Goal: Task Accomplishment & Management: Use online tool/utility

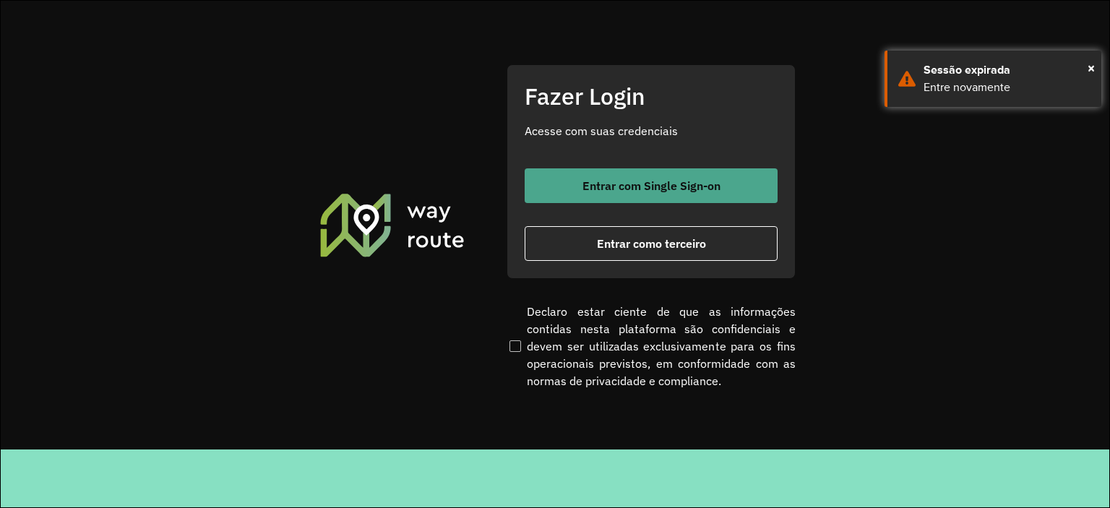
click at [705, 171] on button "Entrar com Single Sign-on" at bounding box center [651, 185] width 253 height 35
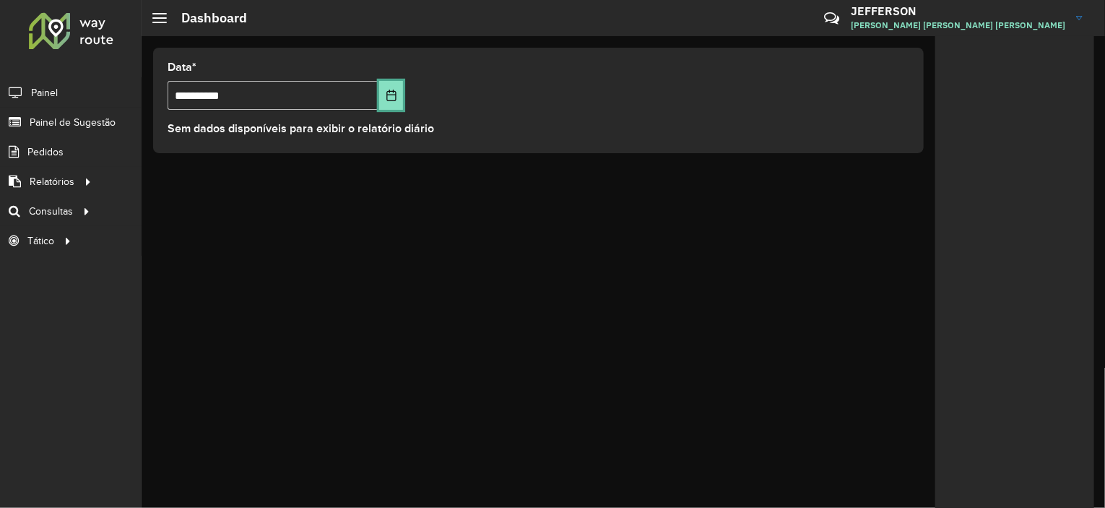
click at [399, 97] on button "Choose Date" at bounding box center [391, 95] width 25 height 29
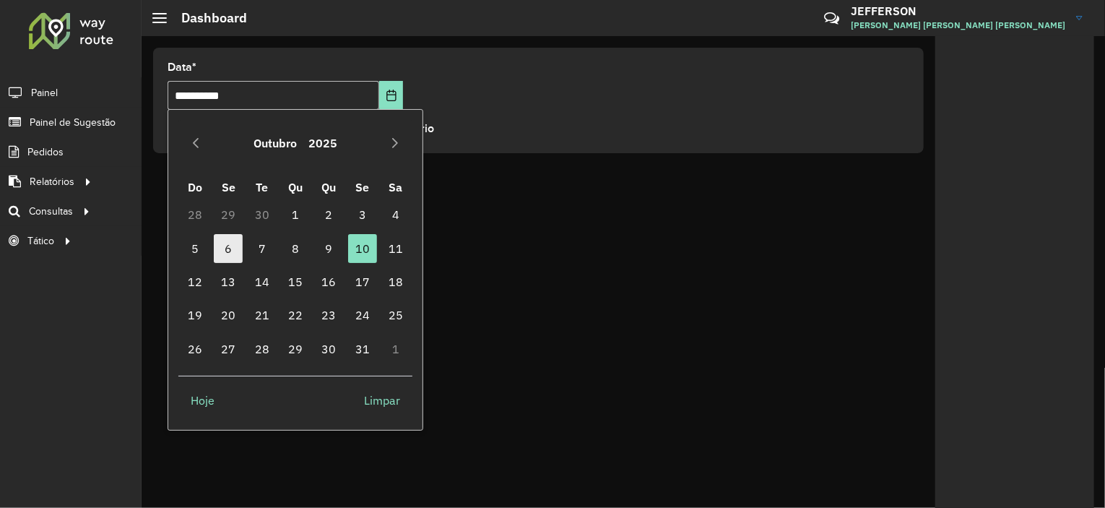
click at [238, 254] on span "6" at bounding box center [228, 248] width 29 height 29
type input "**********"
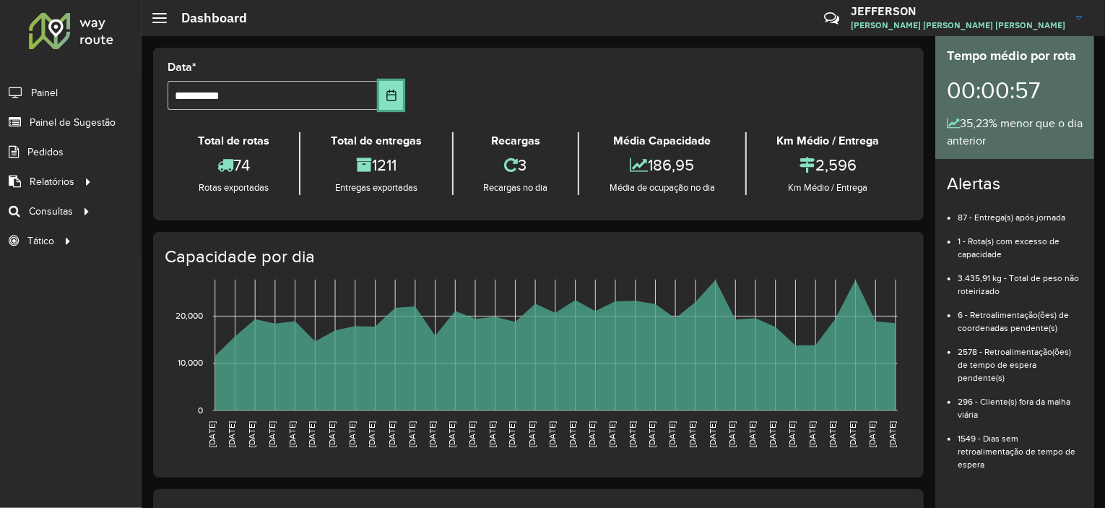
click at [399, 107] on button "Choose Date" at bounding box center [391, 95] width 25 height 29
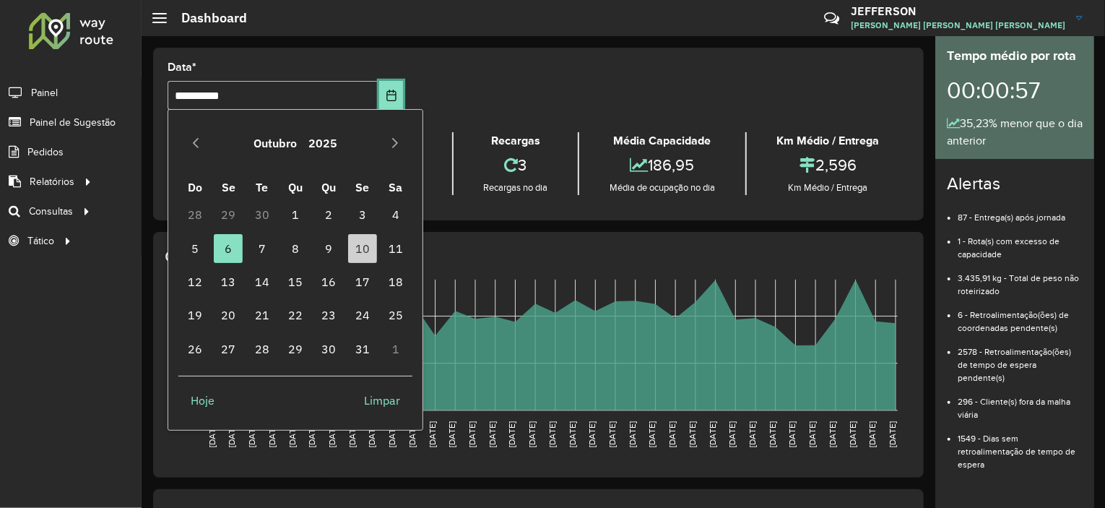
click at [399, 107] on button "Choose Date" at bounding box center [391, 95] width 25 height 29
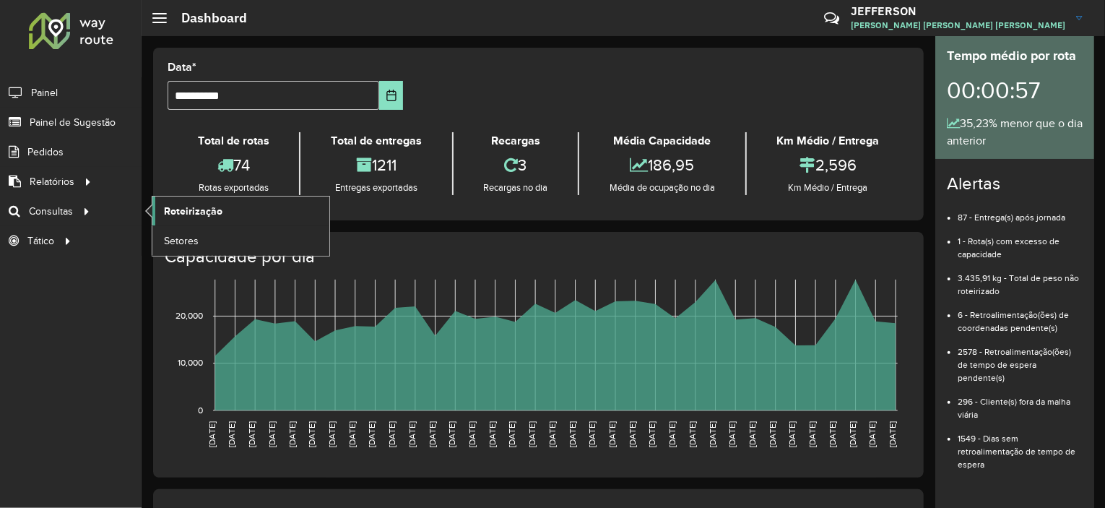
click at [165, 210] on span "Roteirização" at bounding box center [193, 211] width 59 height 15
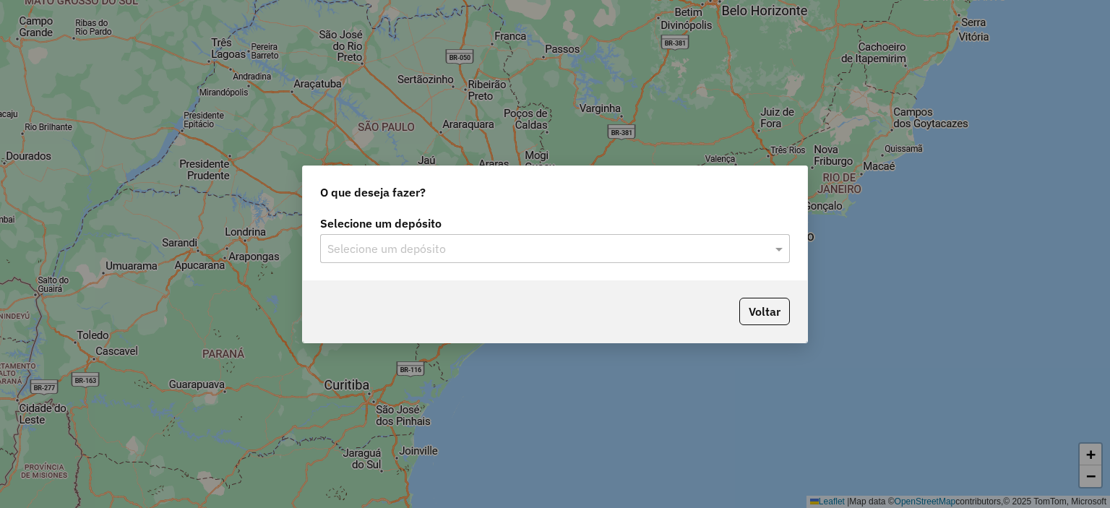
click at [498, 258] on div "Selecione um depósito" at bounding box center [555, 248] width 470 height 29
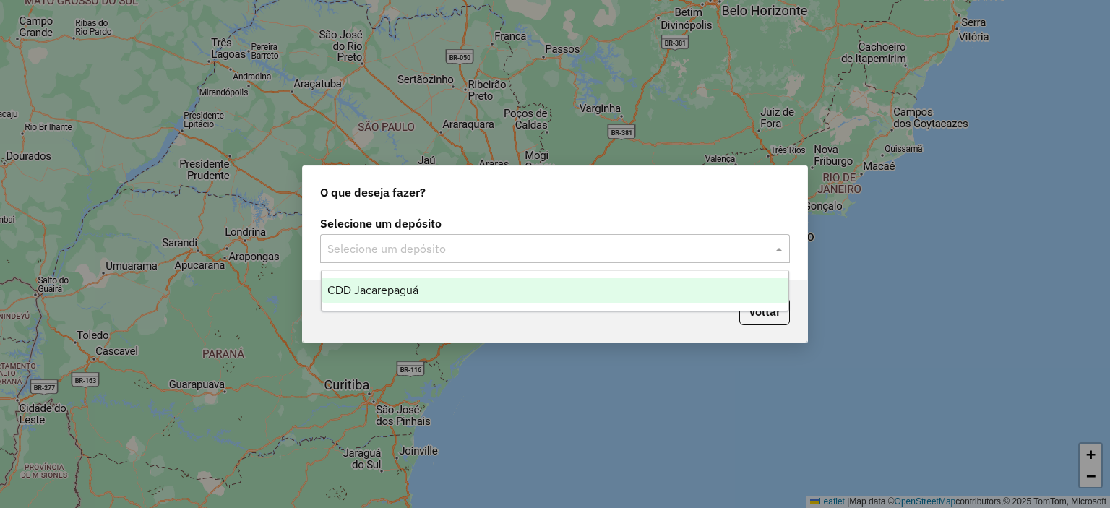
click at [491, 285] on div "CDD Jacarepaguá" at bounding box center [555, 290] width 467 height 25
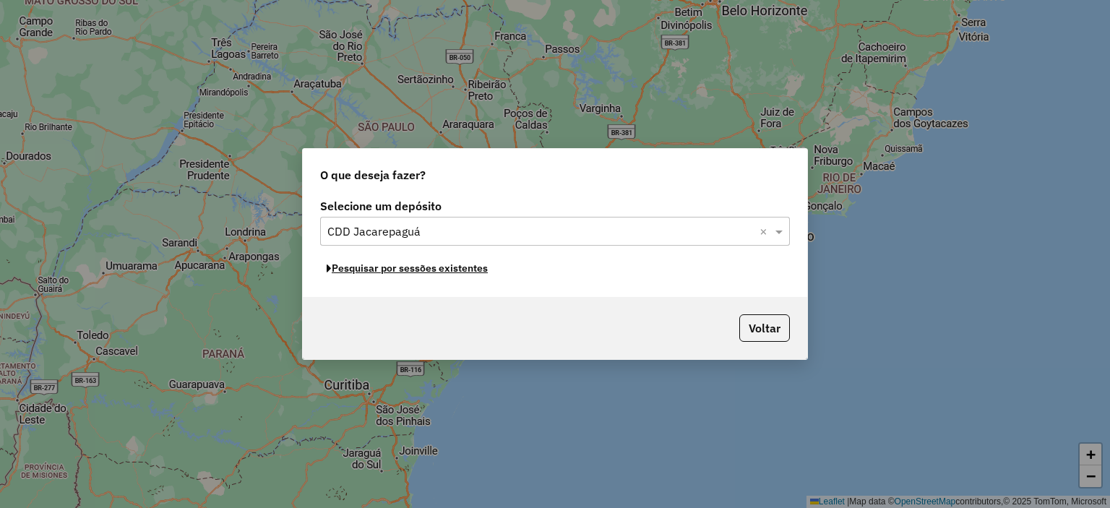
click at [464, 275] on button "Pesquisar por sessões existentes" at bounding box center [407, 268] width 174 height 22
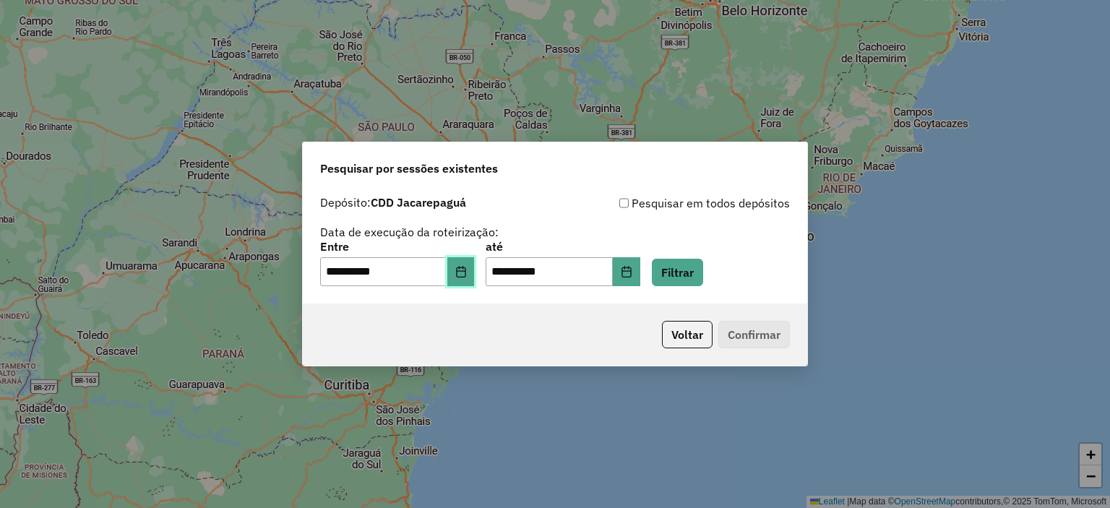
click at [457, 277] on button "Choose Date" at bounding box center [460, 271] width 27 height 29
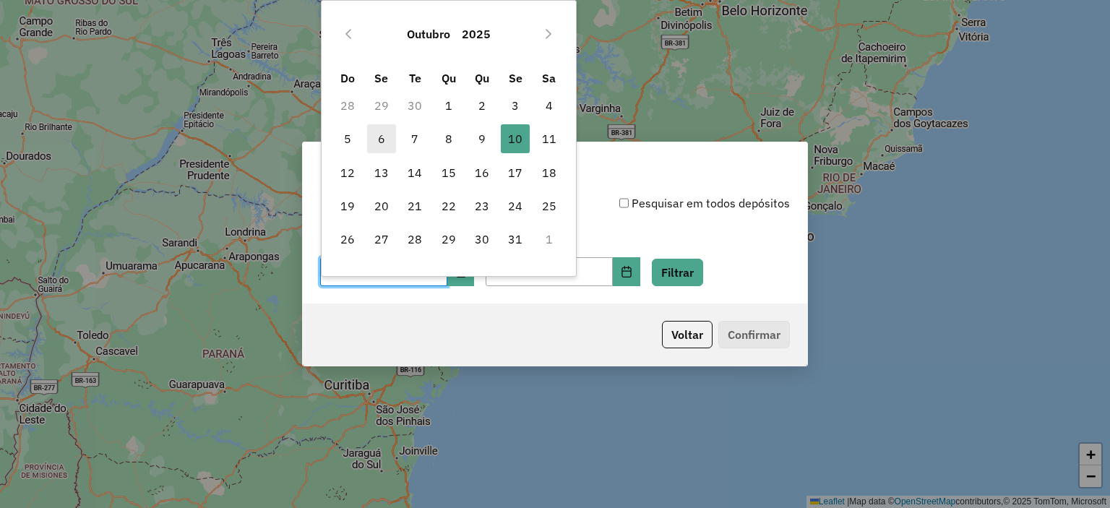
click at [380, 145] on span "6" at bounding box center [381, 138] width 29 height 29
type input "**********"
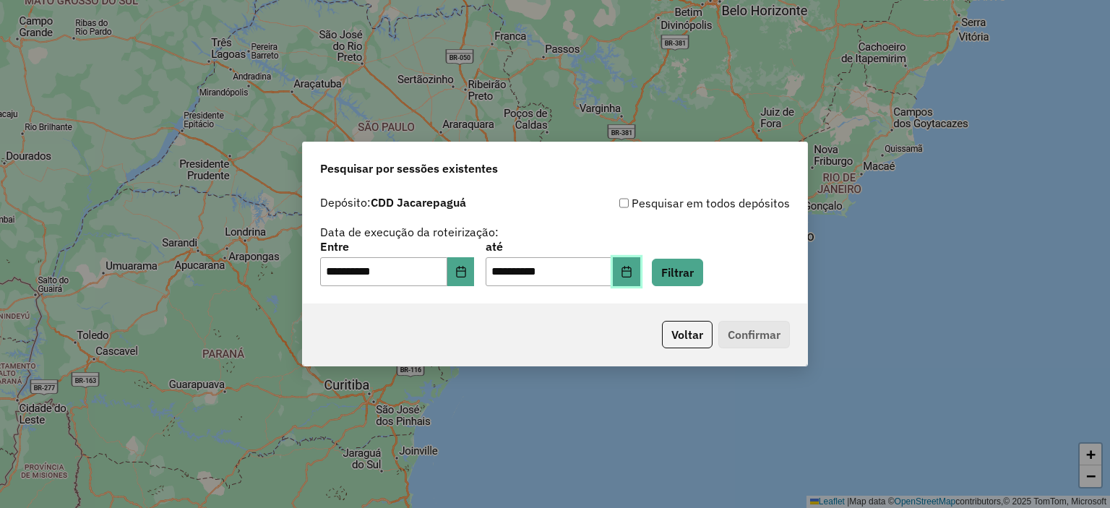
click at [632, 273] on icon "Choose Date" at bounding box center [627, 272] width 12 height 12
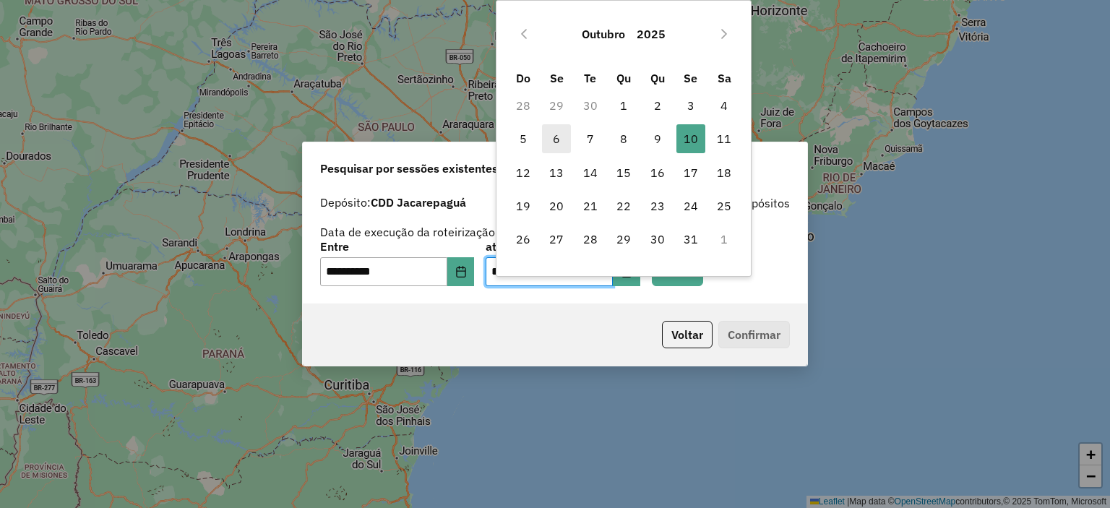
click at [560, 147] on span "6" at bounding box center [556, 138] width 29 height 29
type input "**********"
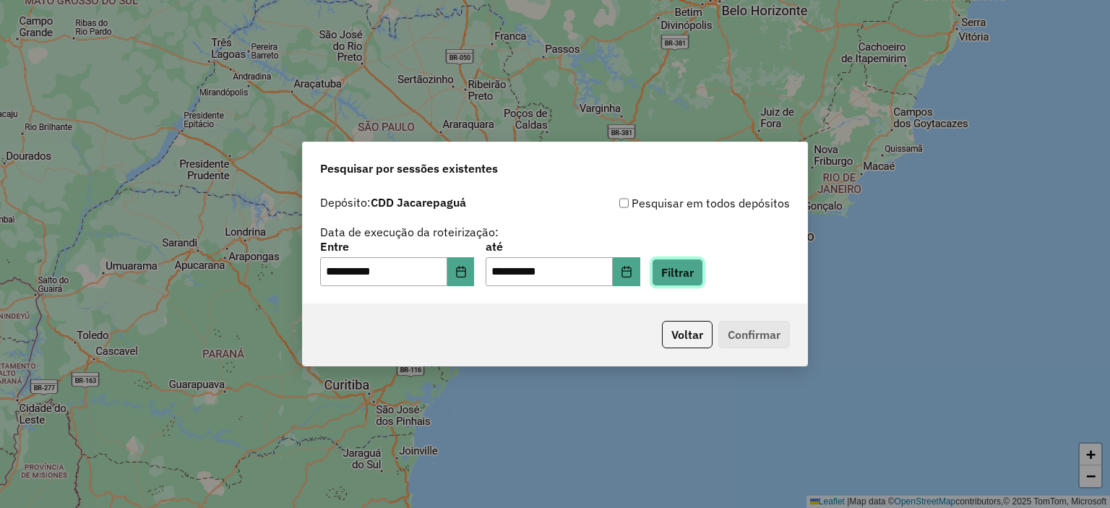
click at [703, 277] on button "Filtrar" at bounding box center [677, 272] width 51 height 27
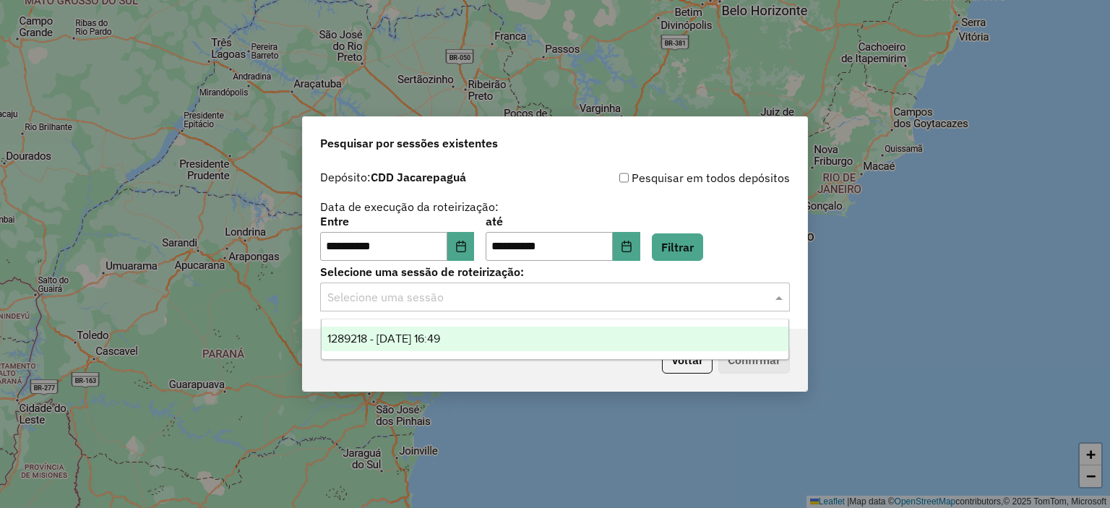
click at [694, 291] on input "text" at bounding box center [540, 297] width 426 height 17
click at [649, 335] on div "1289218 - 06/10/2025 16:49" at bounding box center [555, 339] width 467 height 25
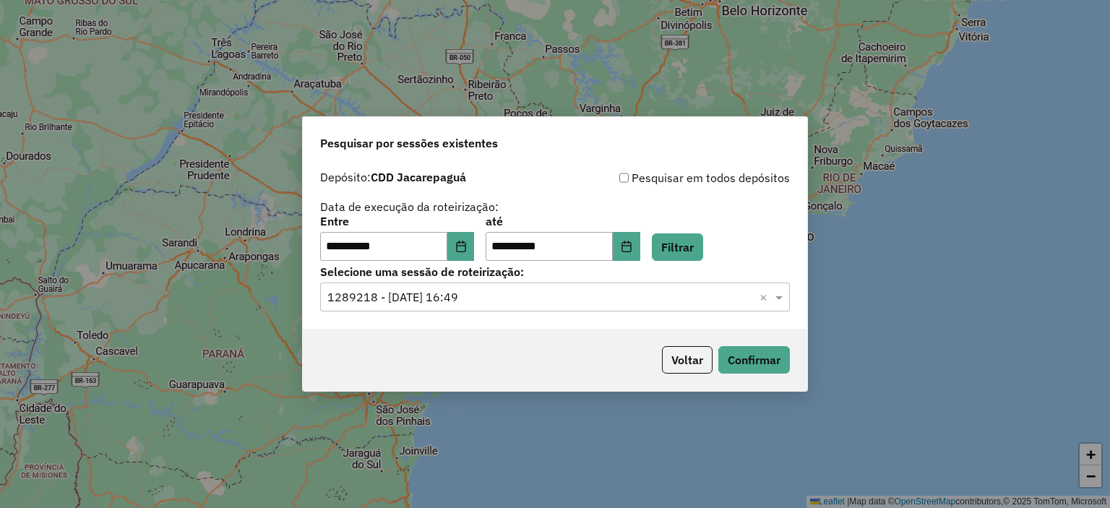
click at [714, 360] on p-footer "Voltar Confirmar" at bounding box center [723, 359] width 134 height 27
click at [731, 363] on button "Confirmar" at bounding box center [754, 359] width 72 height 27
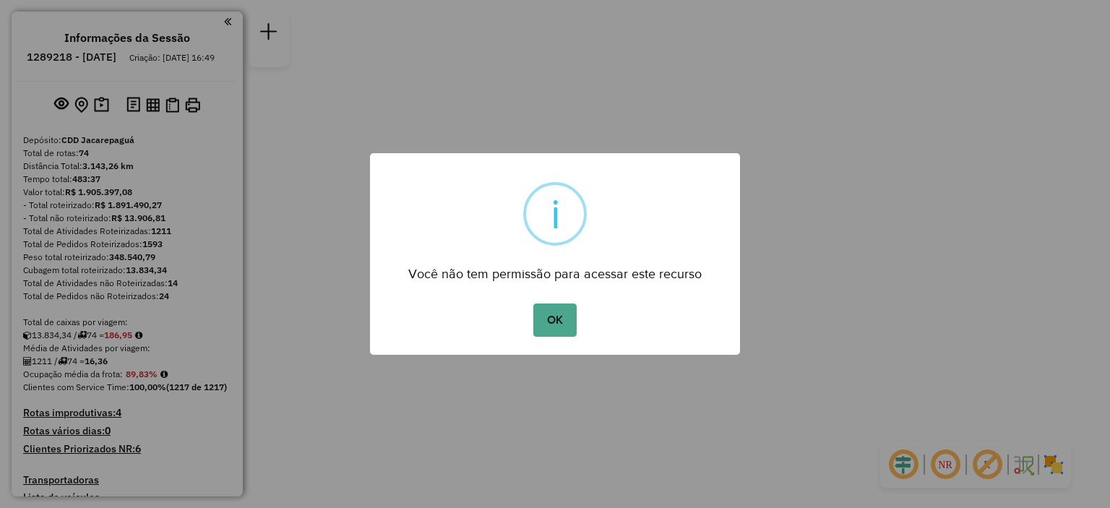
click at [533, 303] on button "OK" at bounding box center [554, 319] width 43 height 33
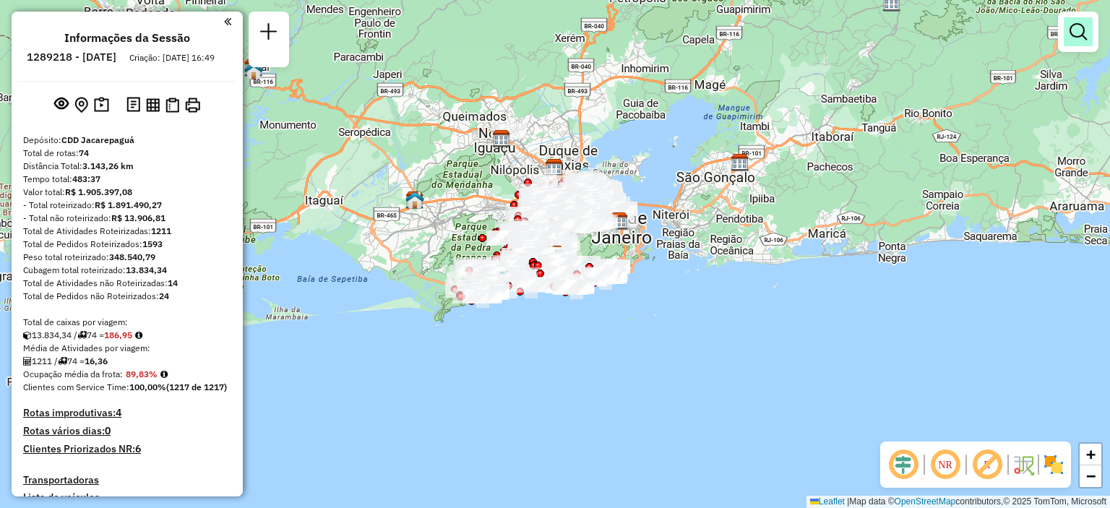
click at [1077, 39] on em at bounding box center [1077, 31] width 17 height 17
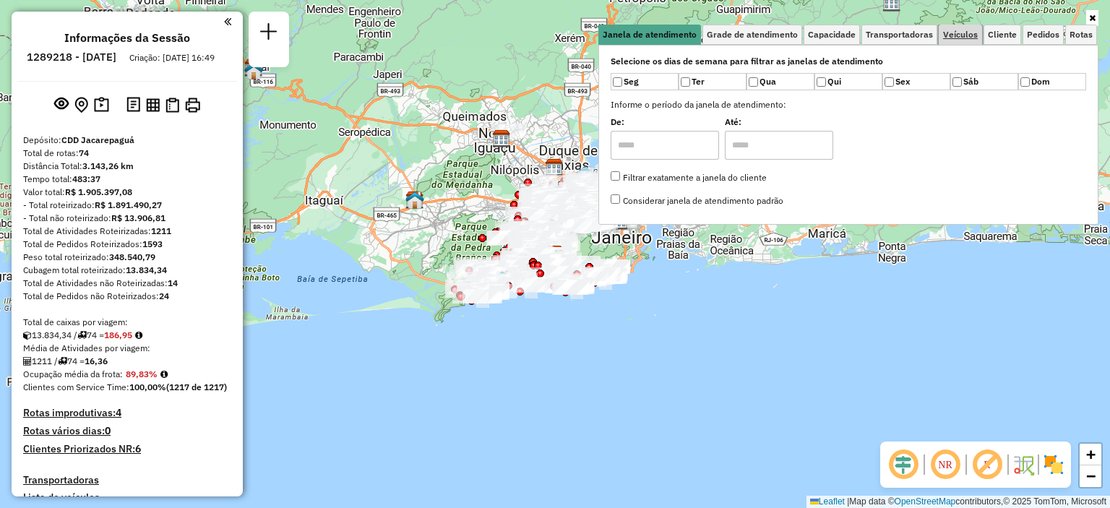
click at [941, 37] on link "Veículos" at bounding box center [960, 35] width 43 height 20
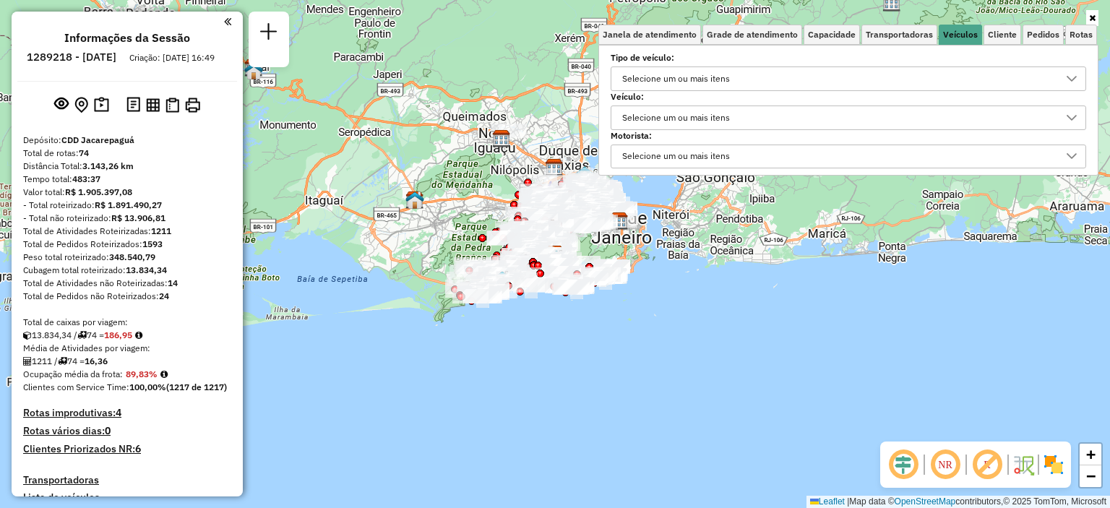
click at [905, 111] on div "Selecione um ou mais itens" at bounding box center [837, 117] width 441 height 23
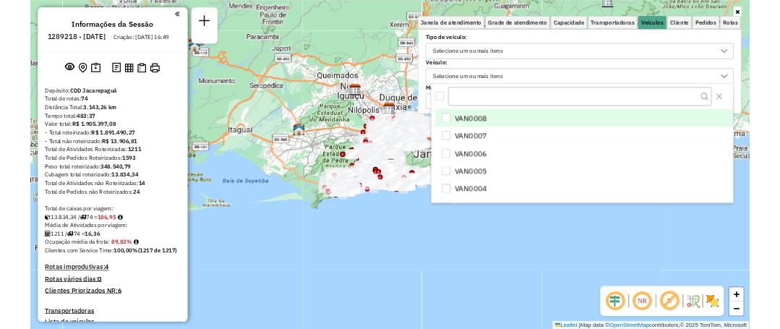
scroll to position [8, 51]
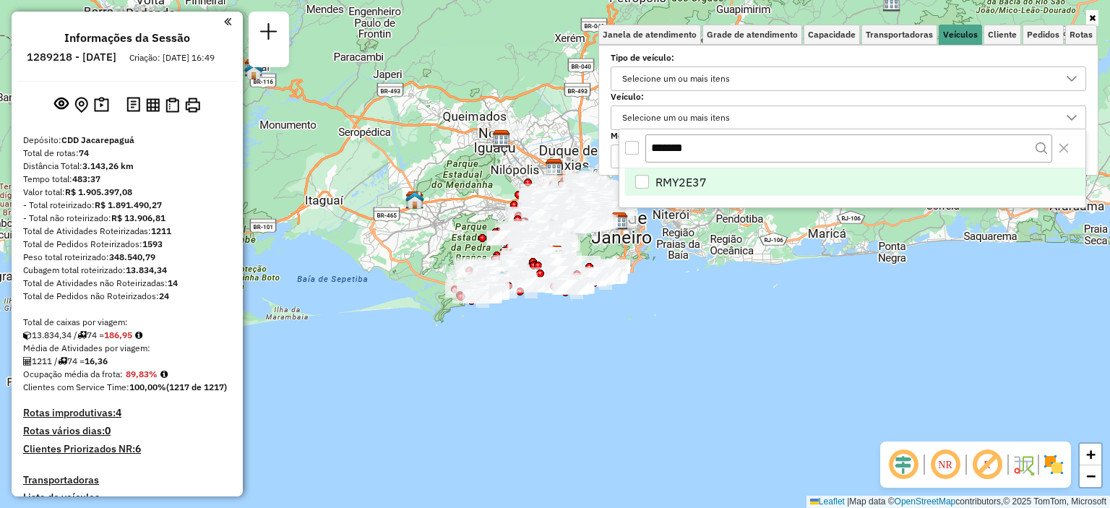
type input "*******"
click at [680, 169] on li "RMY2E37" at bounding box center [855, 181] width 460 height 27
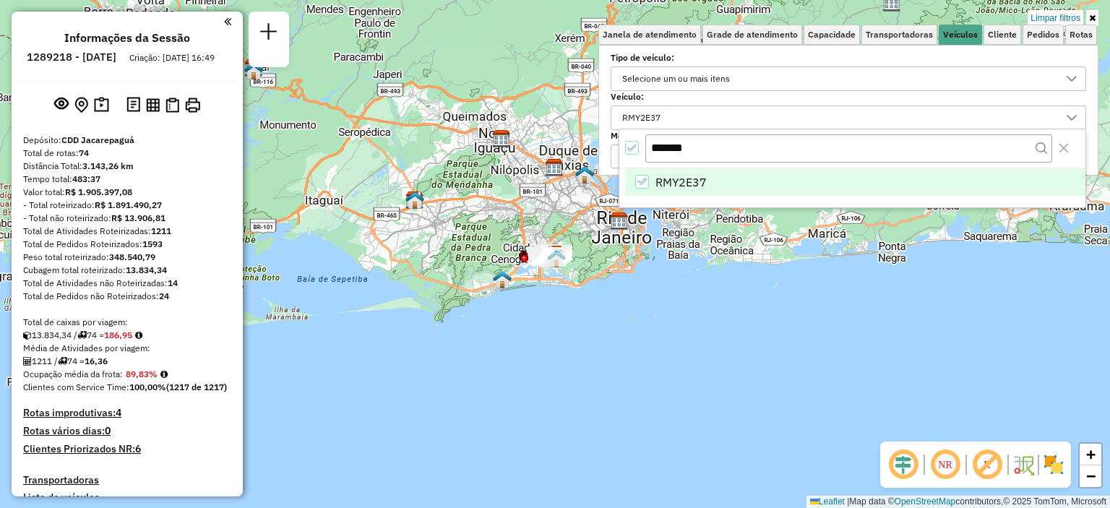
click at [678, 322] on div "Limpar filtros Janela de atendimento Grade de atendimento Capacidade Transporta…" at bounding box center [555, 254] width 1110 height 508
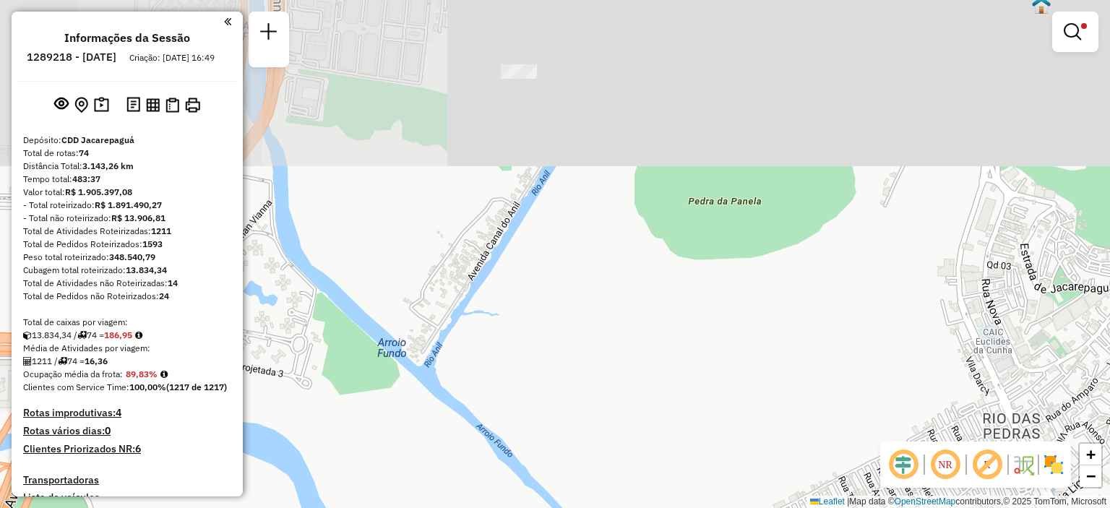
drag, startPoint x: 590, startPoint y: 197, endPoint x: 587, endPoint y: 395, distance: 198.7
click at [587, 395] on div "Limpar filtros Janela de atendimento Grade de atendimento Capacidade Transporta…" at bounding box center [555, 254] width 1110 height 508
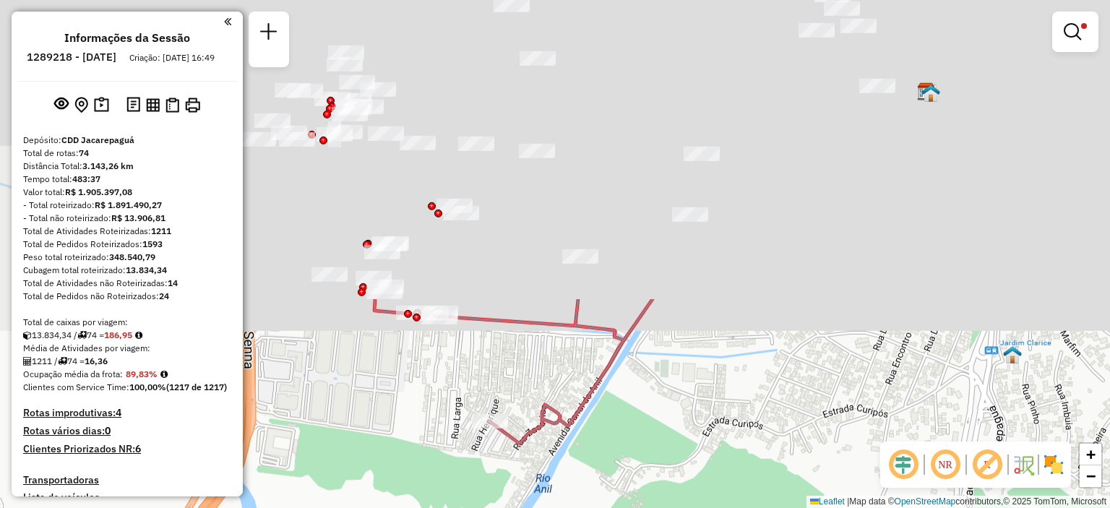
drag, startPoint x: 605, startPoint y: 186, endPoint x: 574, endPoint y: 535, distance: 349.7
click at [574, 507] on html "Aplicando filtros Pop-up bloqueado! Seu navegador bloqueou automáticamente a ab…" at bounding box center [555, 254] width 1110 height 508
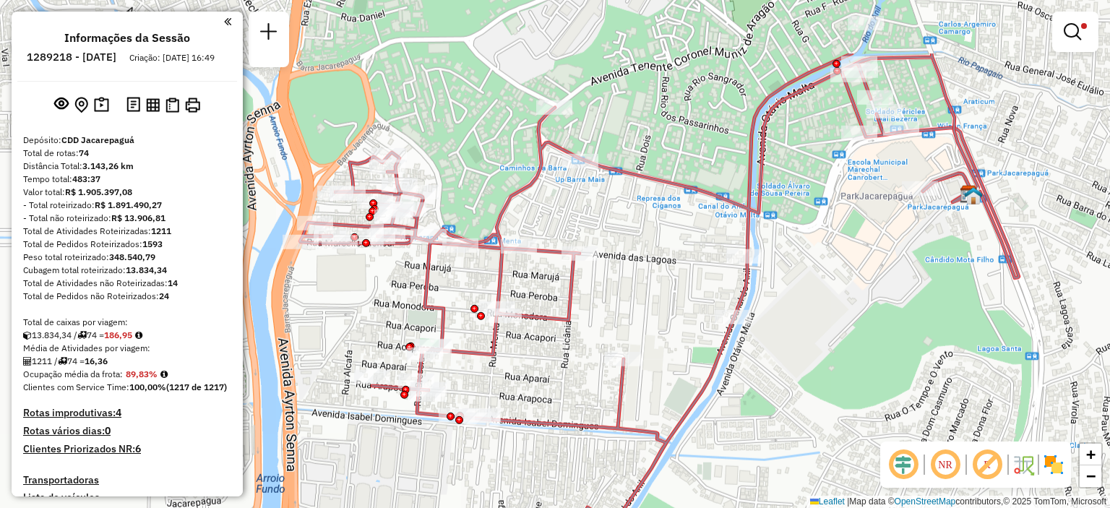
drag, startPoint x: 605, startPoint y: 254, endPoint x: 650, endPoint y: 358, distance: 113.6
click at [650, 358] on div "Limpar filtros Janela de atendimento Grade de atendimento Capacidade Transporta…" at bounding box center [555, 254] width 1110 height 508
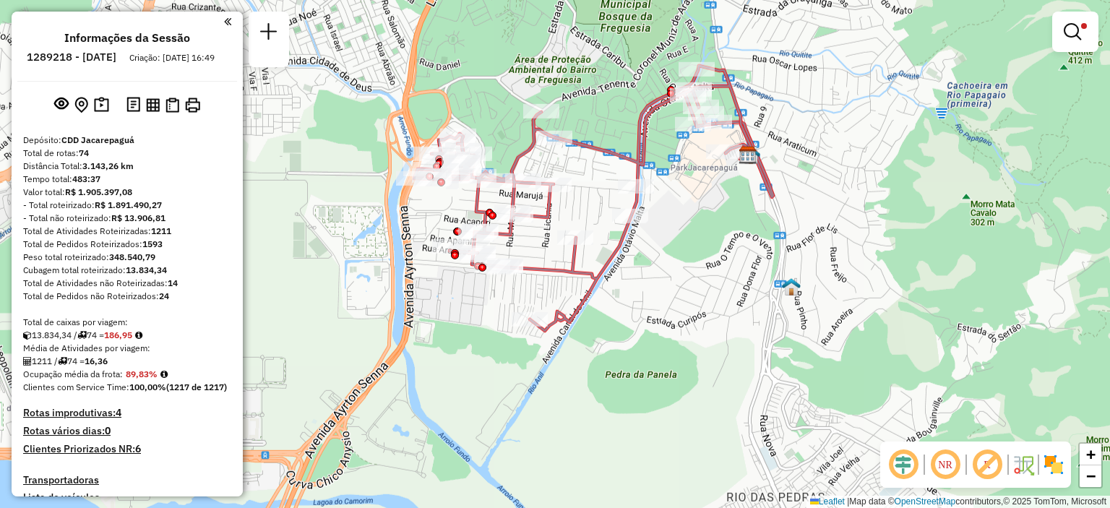
drag, startPoint x: 665, startPoint y: 447, endPoint x: 629, endPoint y: 345, distance: 109.0
click at [629, 345] on div "Limpar filtros Janela de atendimento Grade de atendimento Capacidade Transporta…" at bounding box center [555, 254] width 1110 height 508
click at [1067, 30] on em at bounding box center [1072, 31] width 17 height 17
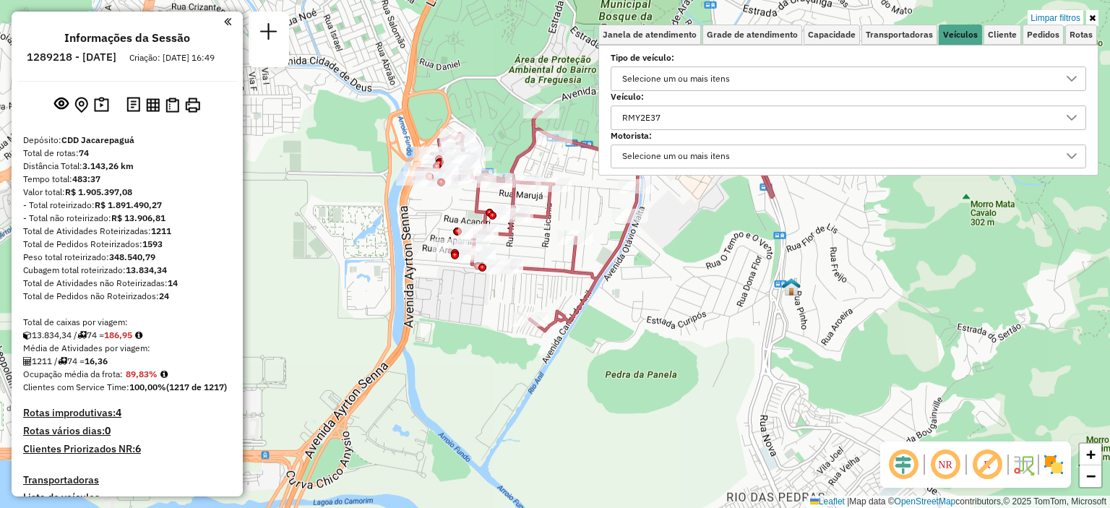
click at [818, 109] on div "RMY2E37" at bounding box center [837, 117] width 441 height 23
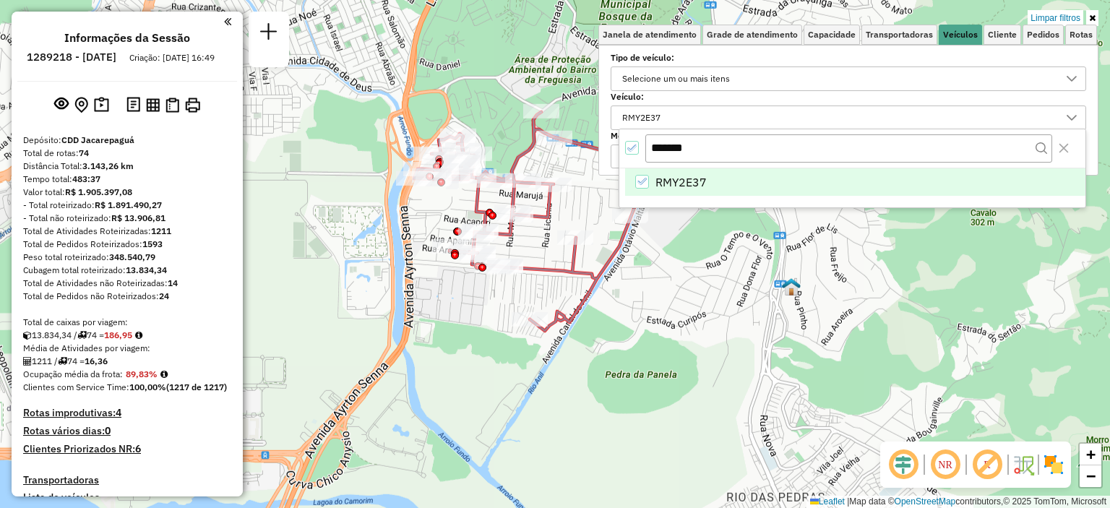
click at [653, 176] on li "RMY2E37" at bounding box center [855, 181] width 460 height 27
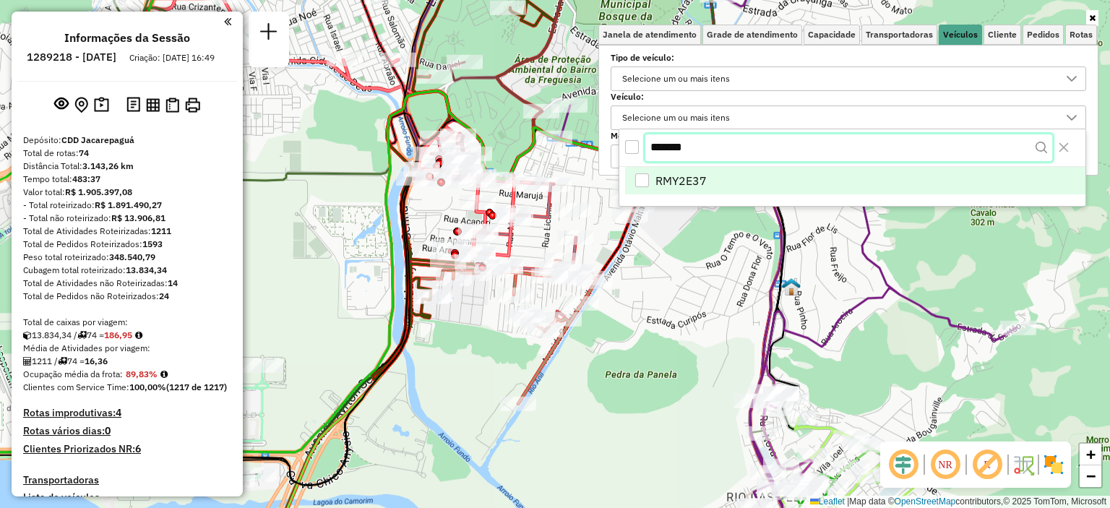
click at [696, 155] on input "*******" at bounding box center [848, 147] width 407 height 27
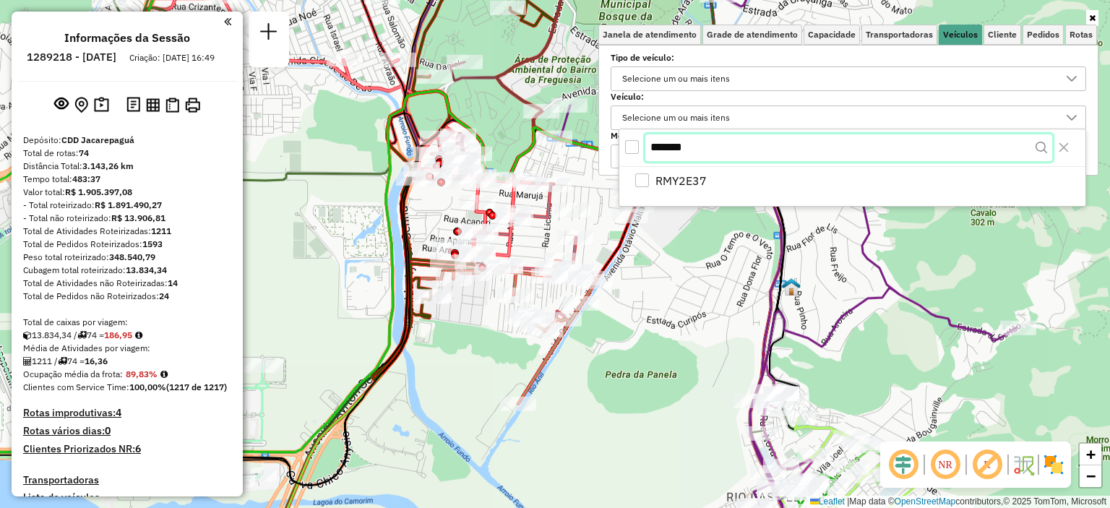
click at [696, 155] on input "*******" at bounding box center [848, 147] width 407 height 27
paste input "text"
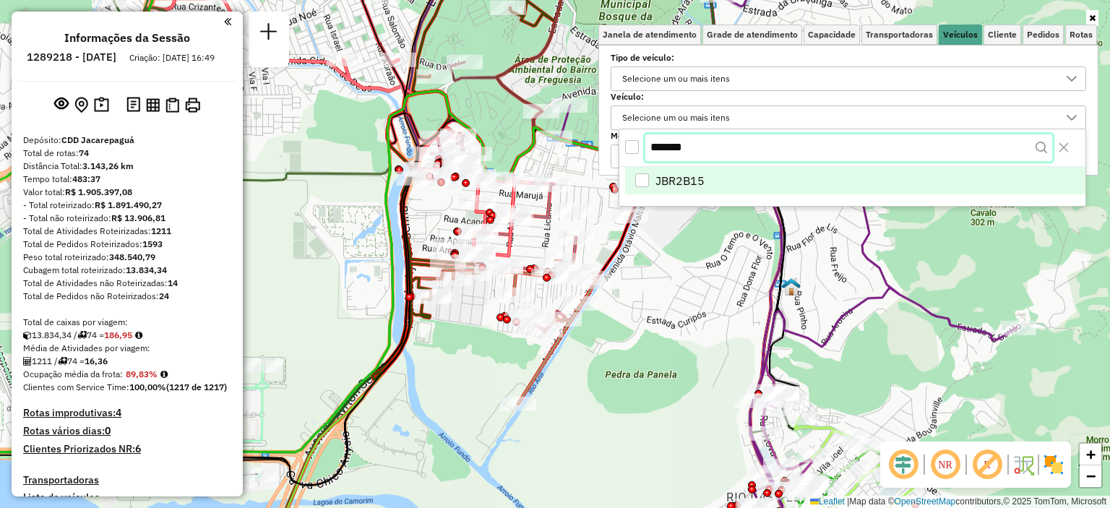
type input "*******"
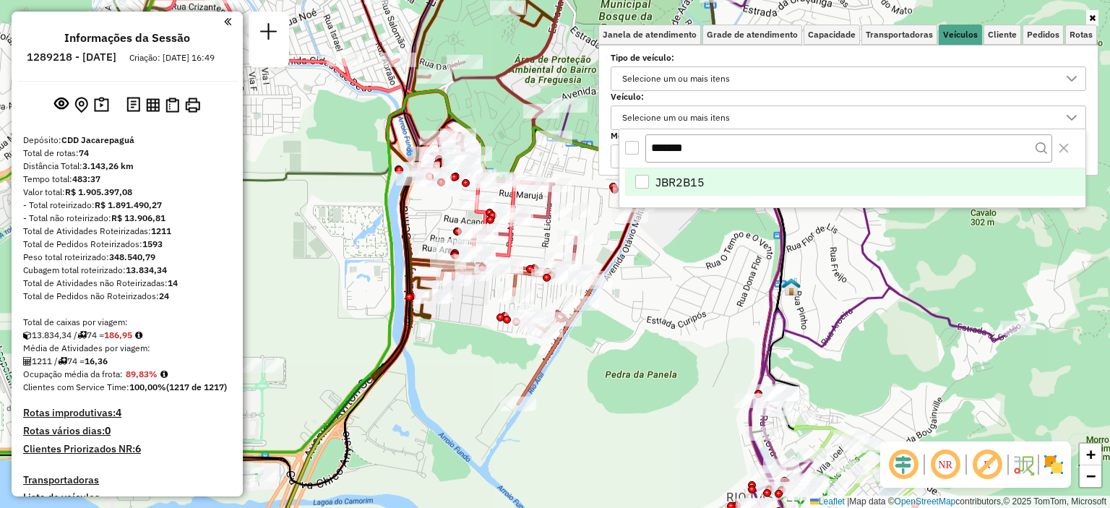
click at [699, 178] on span "JBR2B15" at bounding box center [679, 181] width 49 height 17
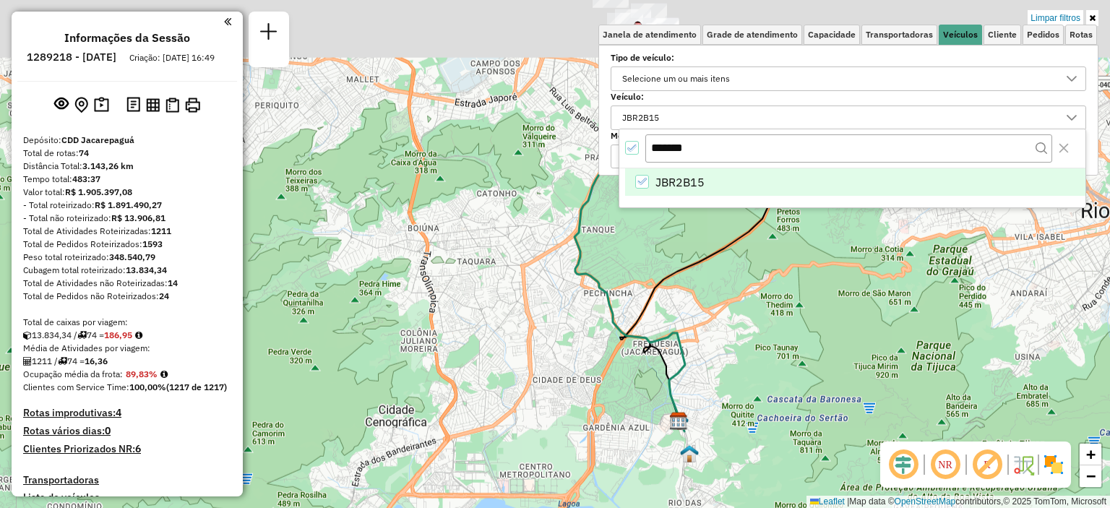
drag, startPoint x: 697, startPoint y: 280, endPoint x: 666, endPoint y: 453, distance: 176.2
click at [666, 453] on div "Limpar filtros Janela de atendimento Grade de atendimento Capacidade Transporta…" at bounding box center [555, 254] width 1110 height 508
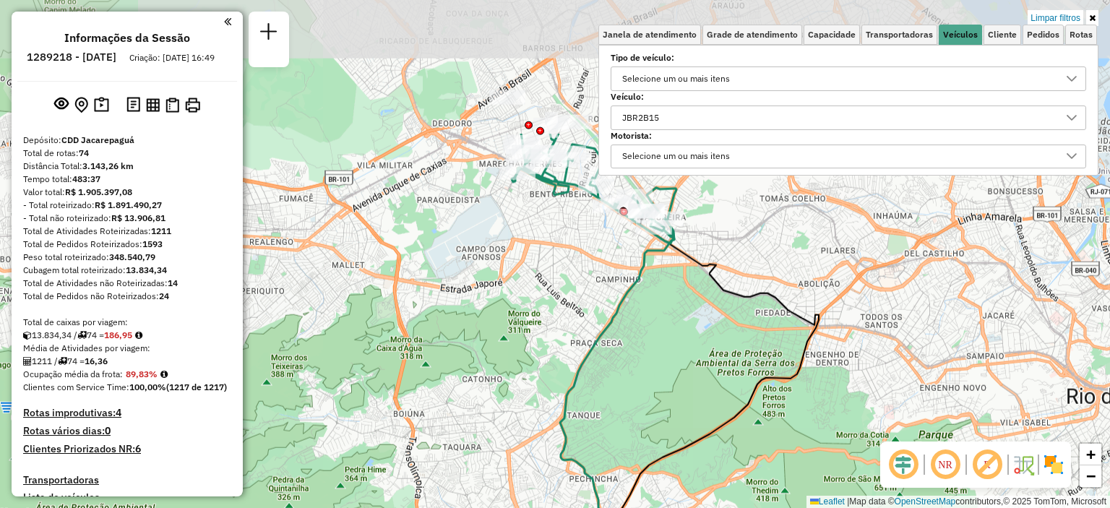
drag, startPoint x: 668, startPoint y: 255, endPoint x: 653, endPoint y: 440, distance: 185.6
click at [653, 440] on div "Limpar filtros Janela de atendimento Grade de atendimento Capacidade Transporta…" at bounding box center [555, 254] width 1110 height 508
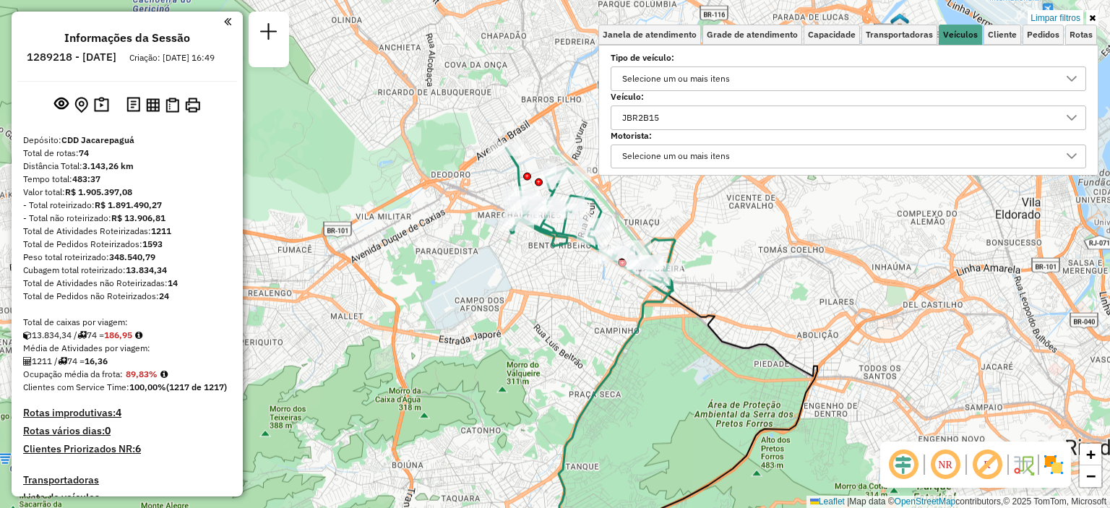
drag, startPoint x: 590, startPoint y: 263, endPoint x: 584, endPoint y: 337, distance: 74.6
click at [584, 337] on div "Limpar filtros Janela de atendimento Grade de atendimento Capacidade Transporta…" at bounding box center [555, 254] width 1110 height 508
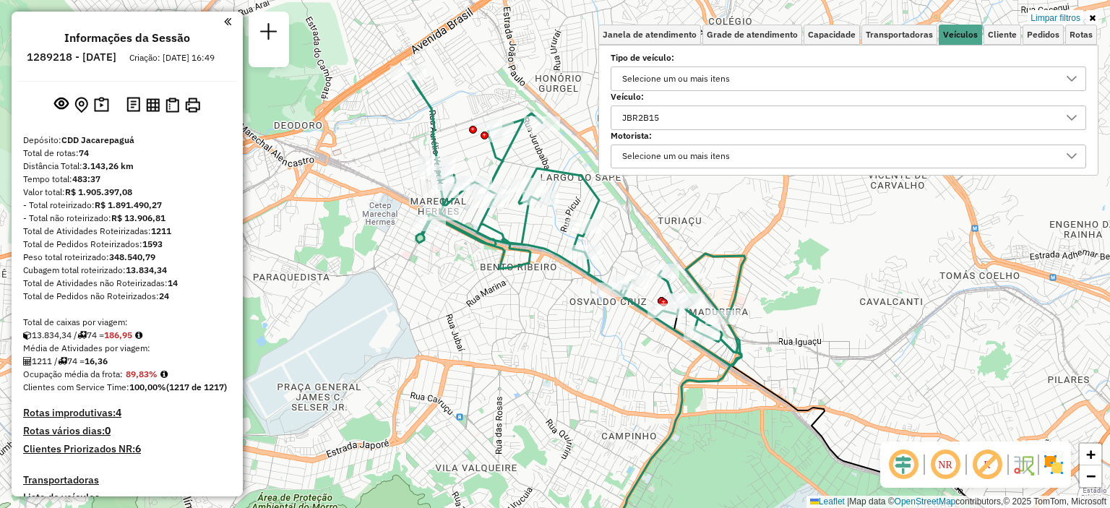
drag, startPoint x: 534, startPoint y: 265, endPoint x: 516, endPoint y: 352, distance: 88.6
click at [516, 352] on div "Limpar filtros Janela de atendimento Grade de atendimento Capacidade Transporta…" at bounding box center [555, 254] width 1110 height 508
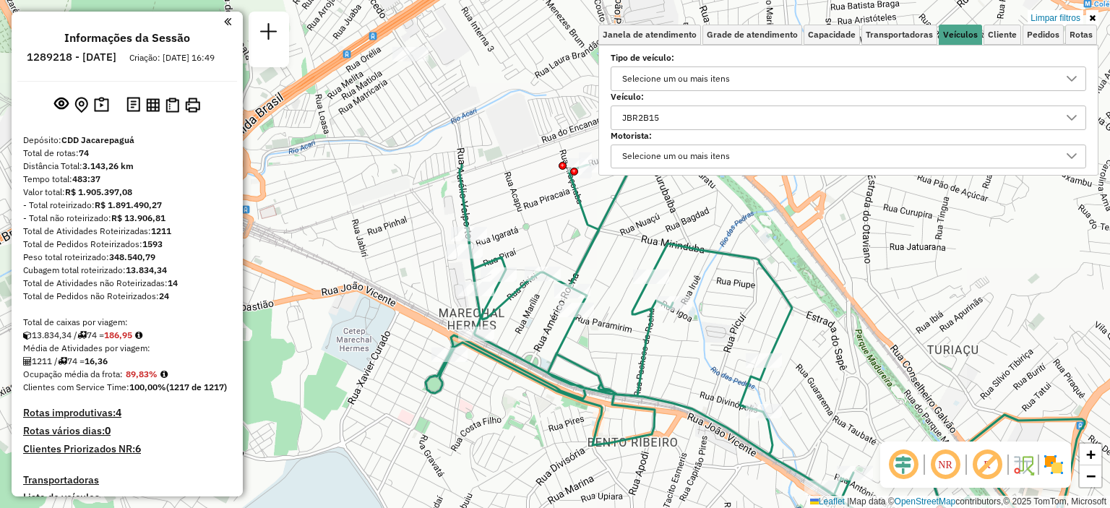
drag, startPoint x: 561, startPoint y: 299, endPoint x: 687, endPoint y: 514, distance: 248.7
click at [687, 507] on html "Aplicando filtros Pop-up bloqueado! Seu navegador bloqueou automáticamente a ab…" at bounding box center [555, 254] width 1110 height 508
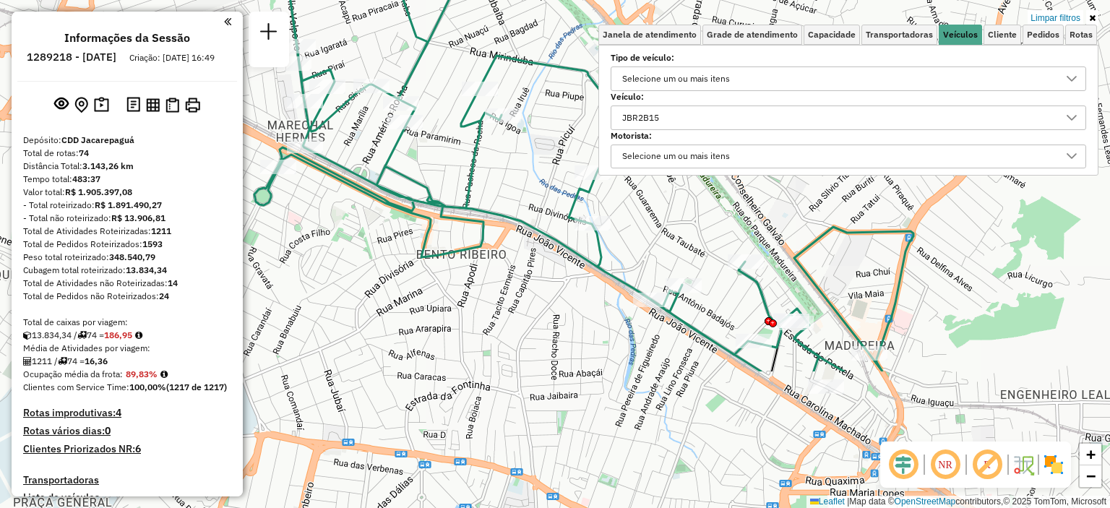
drag, startPoint x: 618, startPoint y: 407, endPoint x: 447, endPoint y: 219, distance: 254.2
click at [447, 219] on icon at bounding box center [575, 119] width 676 height 506
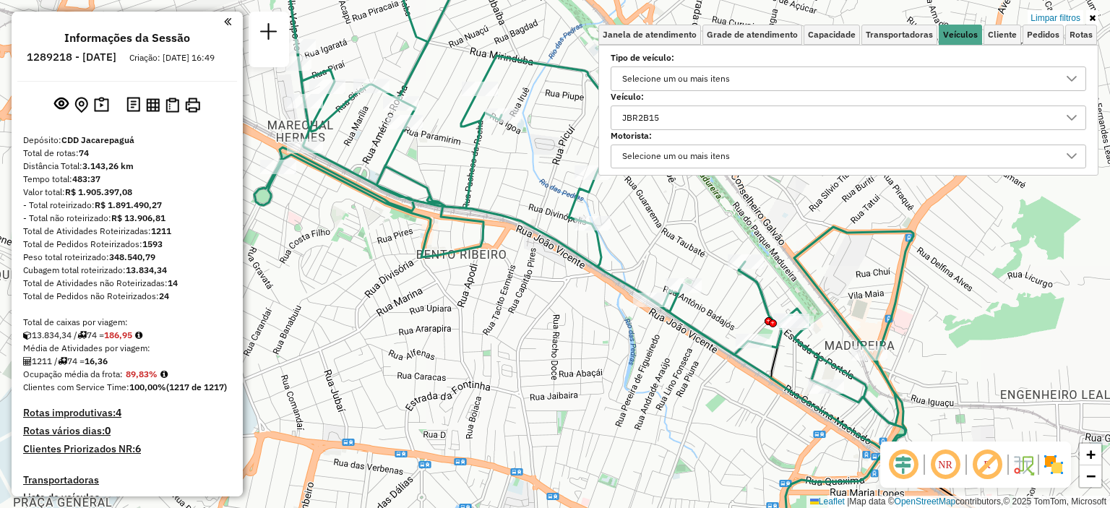
click at [705, 115] on div "JBR2B15" at bounding box center [837, 117] width 441 height 23
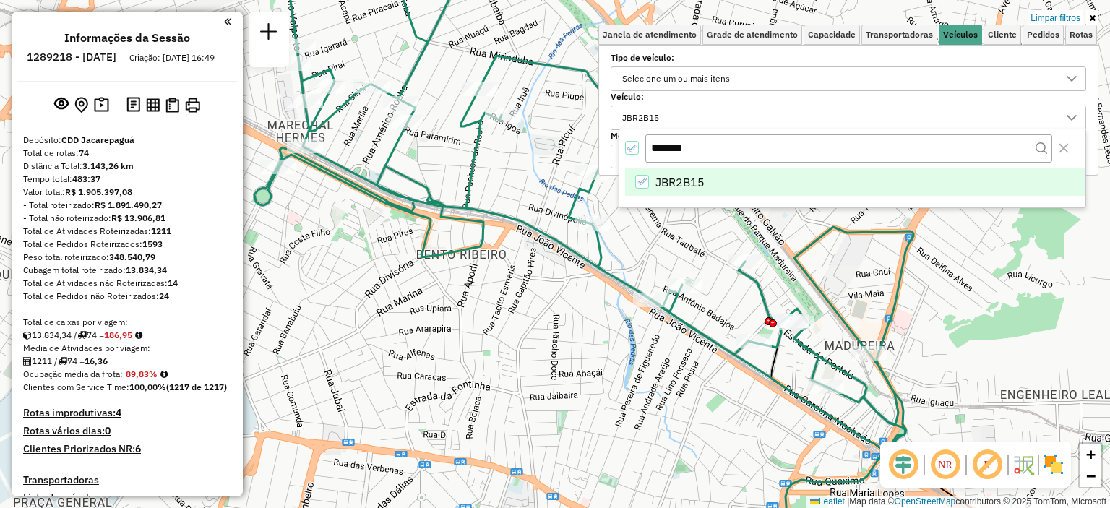
click at [644, 176] on icon "JBR2B15" at bounding box center [642, 181] width 10 height 10
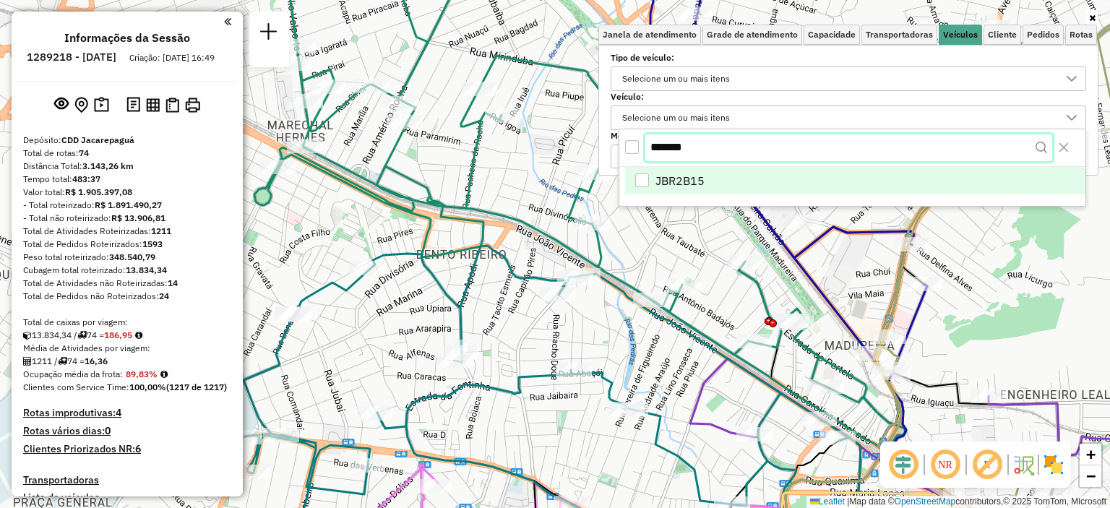
click at [693, 149] on input "*******" at bounding box center [848, 147] width 407 height 27
paste input "text"
type input "*******"
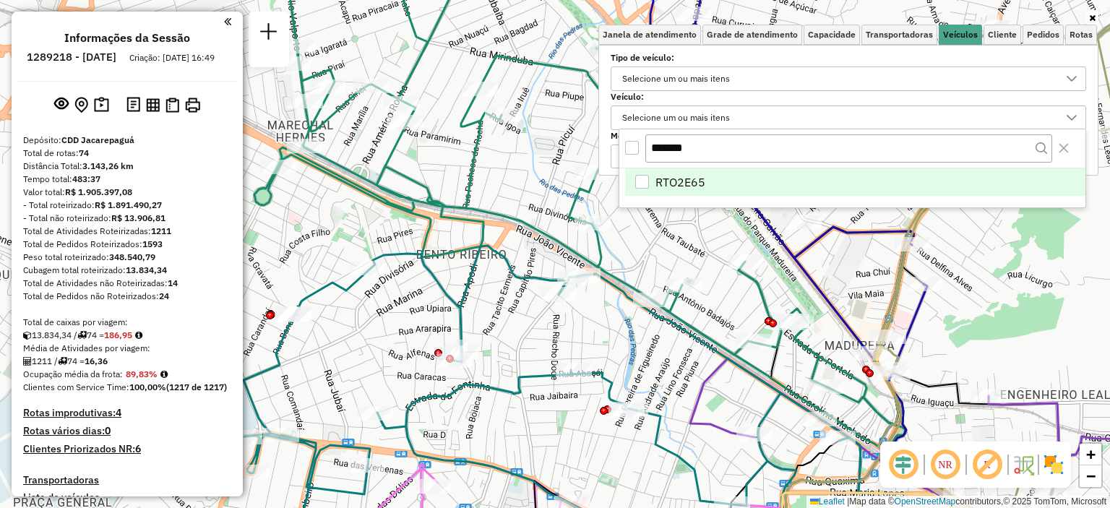
click at [676, 184] on span "RTO2E65" at bounding box center [680, 181] width 50 height 17
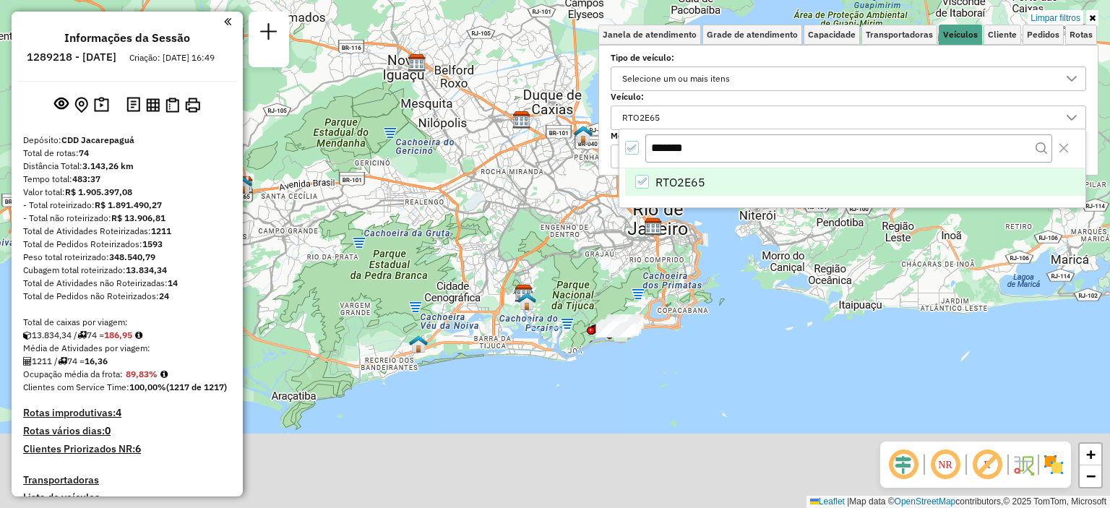
drag, startPoint x: 652, startPoint y: 372, endPoint x: 540, endPoint y: 245, distance: 169.4
click at [540, 245] on div "Limpar filtros Janela de atendimento Grade de atendimento Capacidade Transporta…" at bounding box center [555, 254] width 1110 height 508
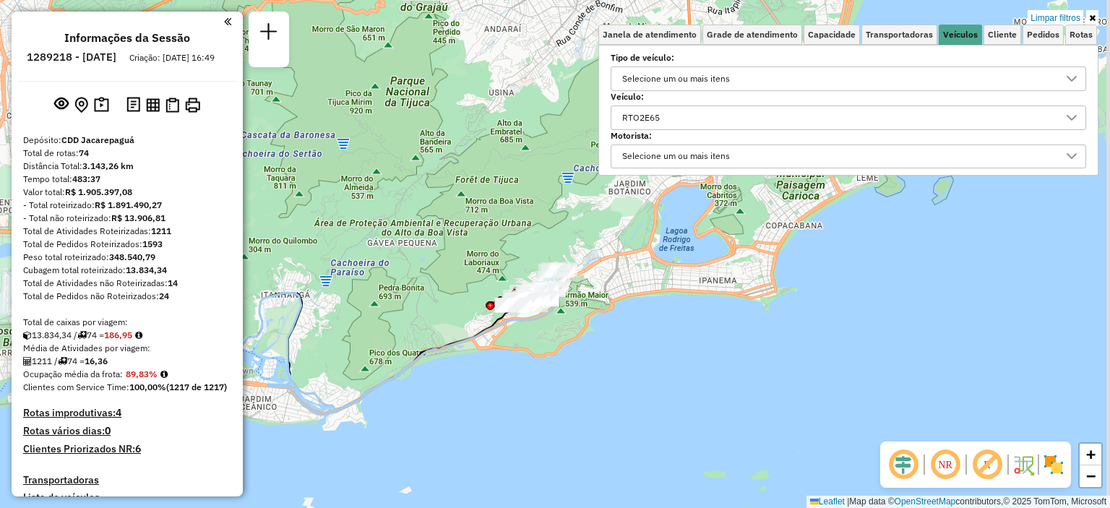
drag, startPoint x: 525, startPoint y: 290, endPoint x: 487, endPoint y: 262, distance: 47.0
click at [487, 262] on div "Limpar filtros Janela de atendimento Grade de atendimento Capacidade Transporta…" at bounding box center [555, 254] width 1110 height 508
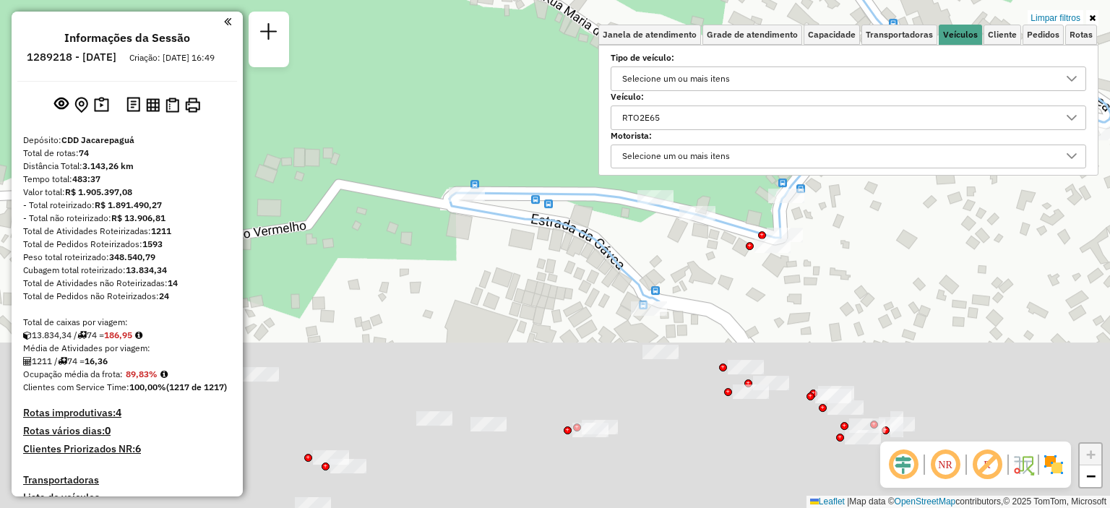
drag, startPoint x: 552, startPoint y: 326, endPoint x: 607, endPoint y: 68, distance: 263.7
click at [607, 68] on div "Limpar filtros Janela de atendimento Grade de atendimento Capacidade Transporta…" at bounding box center [555, 254] width 1110 height 508
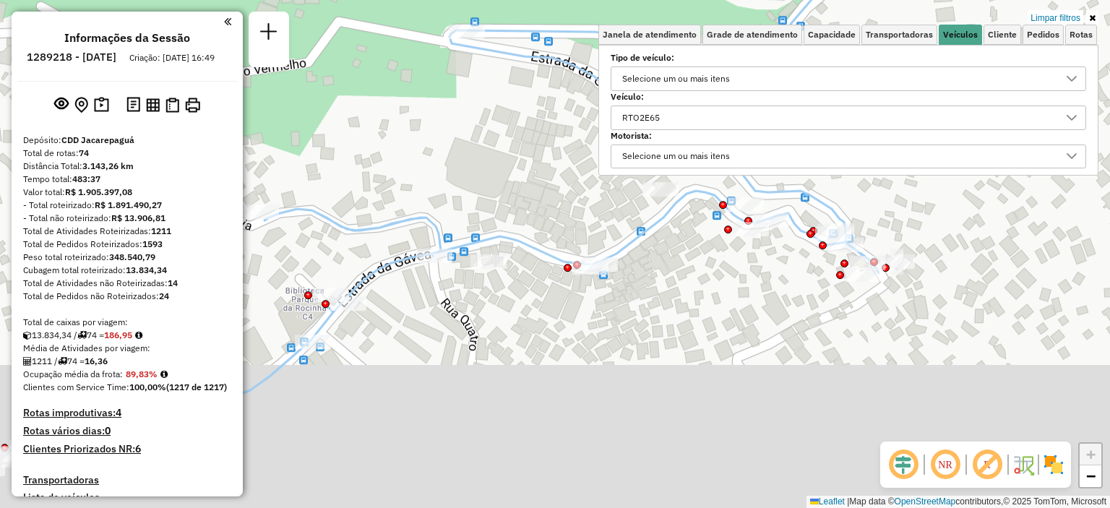
drag, startPoint x: 578, startPoint y: 311, endPoint x: 586, endPoint y: 89, distance: 222.7
click at [586, 89] on div "Limpar filtros Janela de atendimento Grade de atendimento Capacidade Transporta…" at bounding box center [555, 254] width 1110 height 508
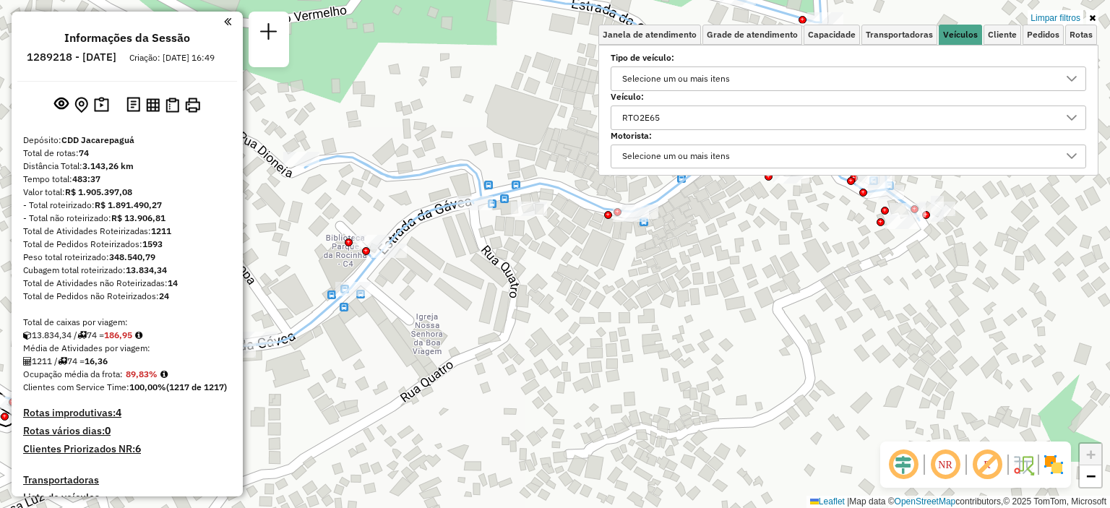
drag, startPoint x: 457, startPoint y: 232, endPoint x: 566, endPoint y: 288, distance: 123.1
click at [566, 288] on div "Limpar filtros Janela de atendimento Grade de atendimento Capacidade Transporta…" at bounding box center [555, 254] width 1110 height 508
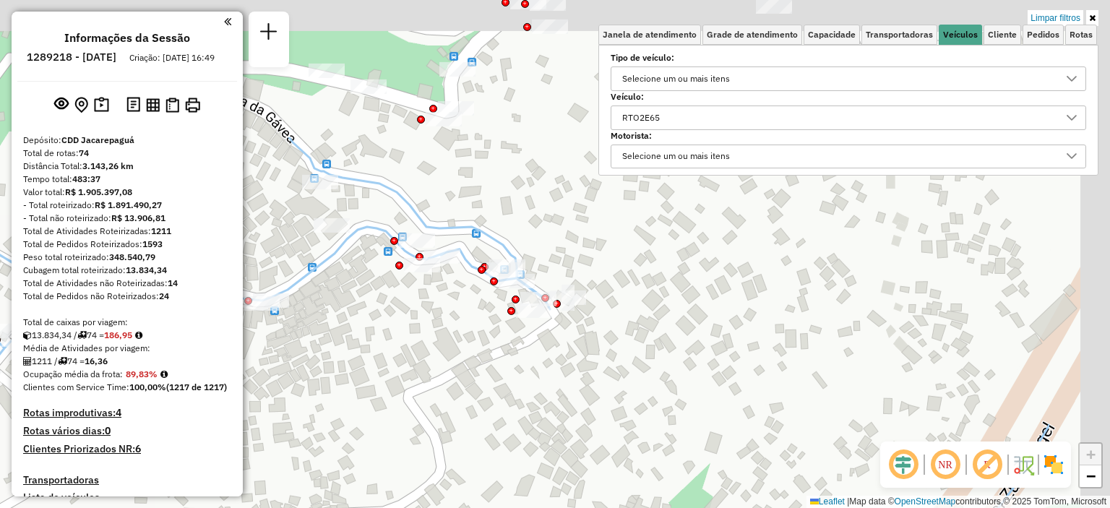
drag, startPoint x: 668, startPoint y: 268, endPoint x: 477, endPoint y: 479, distance: 284.4
click at [477, 479] on div "Limpar filtros Janela de atendimento Grade de atendimento Capacidade Transporta…" at bounding box center [555, 254] width 1110 height 508
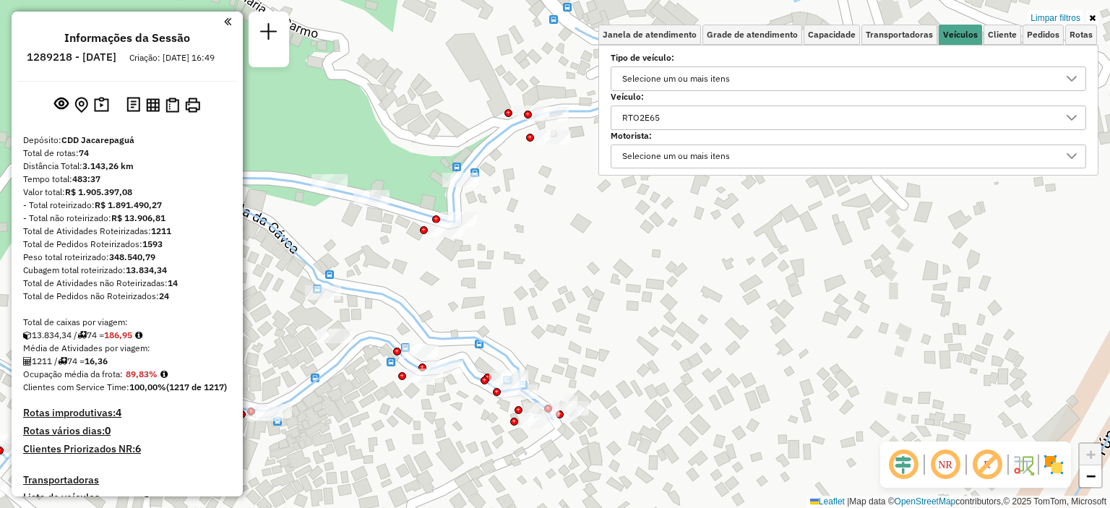
drag, startPoint x: 668, startPoint y: 299, endPoint x: 696, endPoint y: 376, distance: 82.0
click at [696, 376] on div "Limpar filtros Janela de atendimento Grade de atendimento Capacidade Transporta…" at bounding box center [555, 254] width 1110 height 508
click at [662, 127] on div "RTO2E65" at bounding box center [641, 117] width 48 height 23
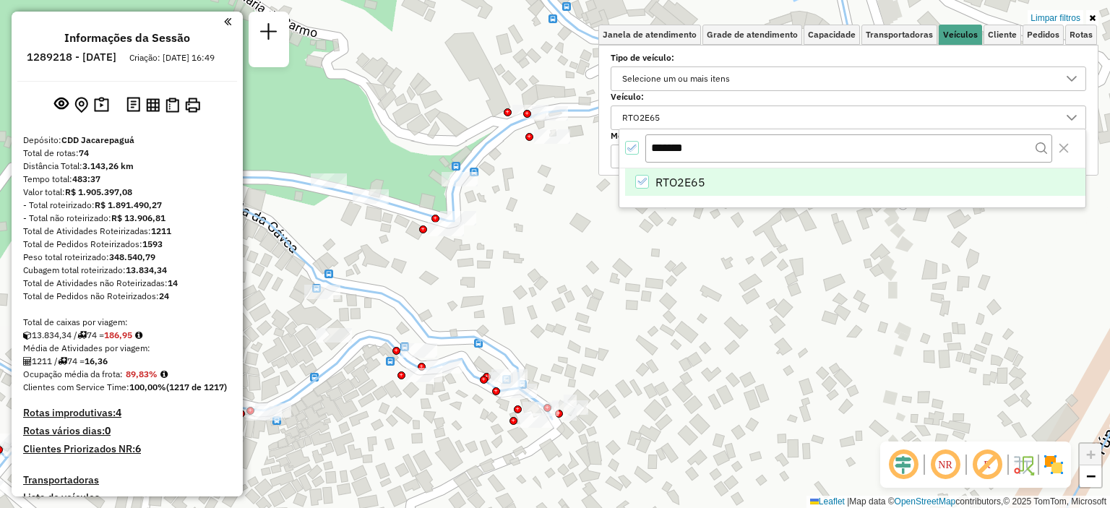
click at [645, 181] on icon "RTO2E65" at bounding box center [642, 181] width 10 height 10
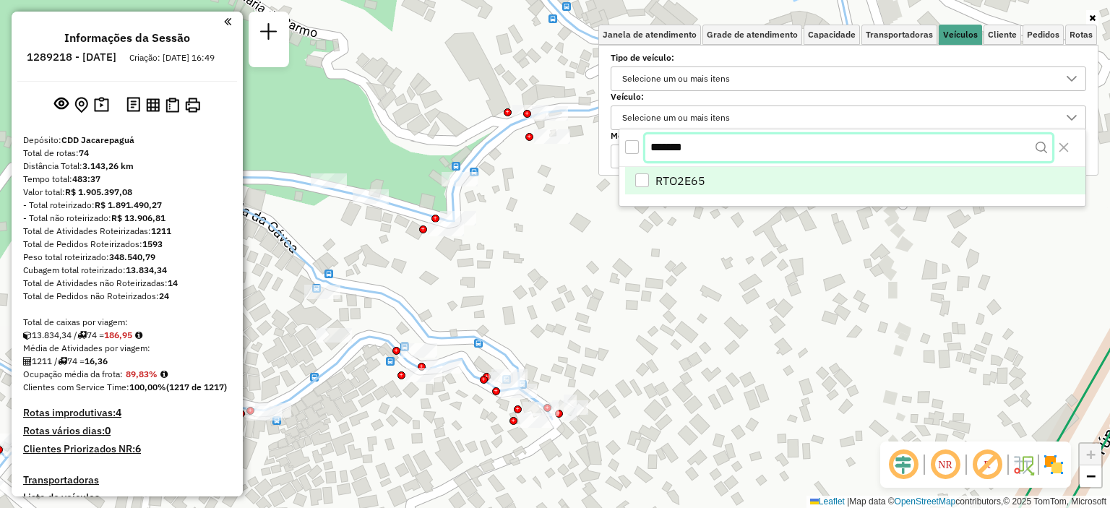
click at [705, 142] on input "*******" at bounding box center [848, 147] width 407 height 27
paste input "text"
type input "*******"
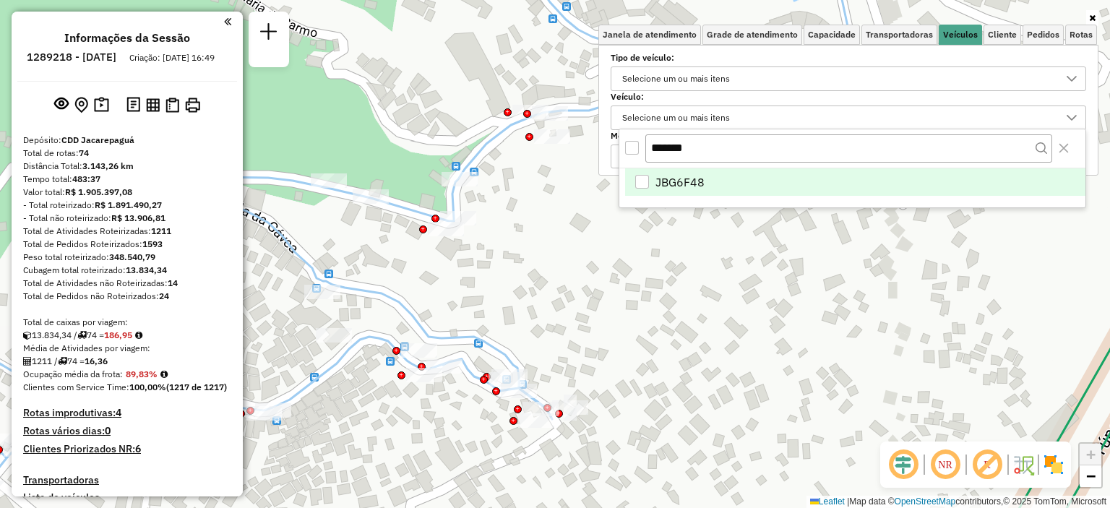
click at [673, 176] on span "JBG6F48" at bounding box center [679, 181] width 49 height 17
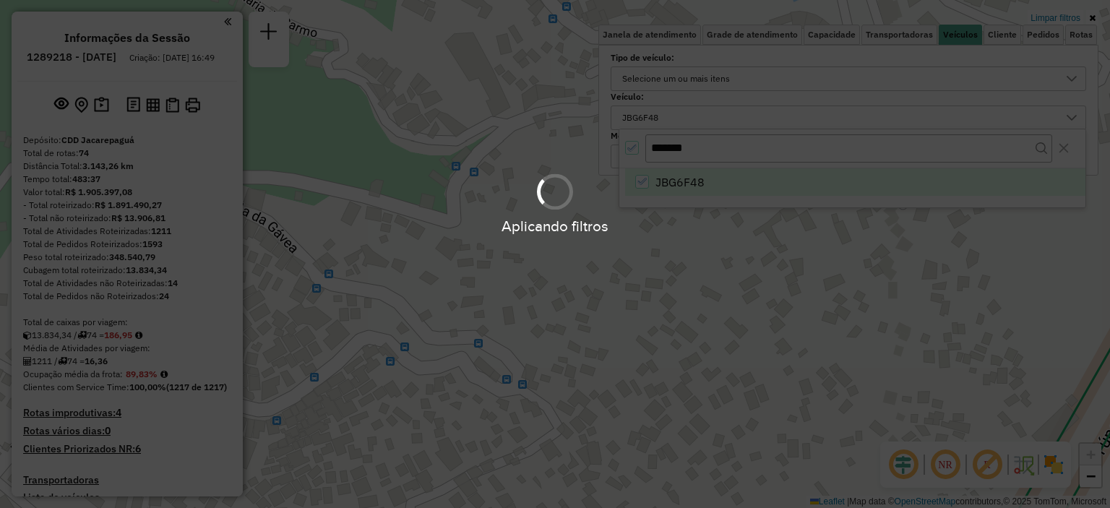
click at [649, 267] on div "Aplicando filtros" at bounding box center [555, 254] width 1110 height 508
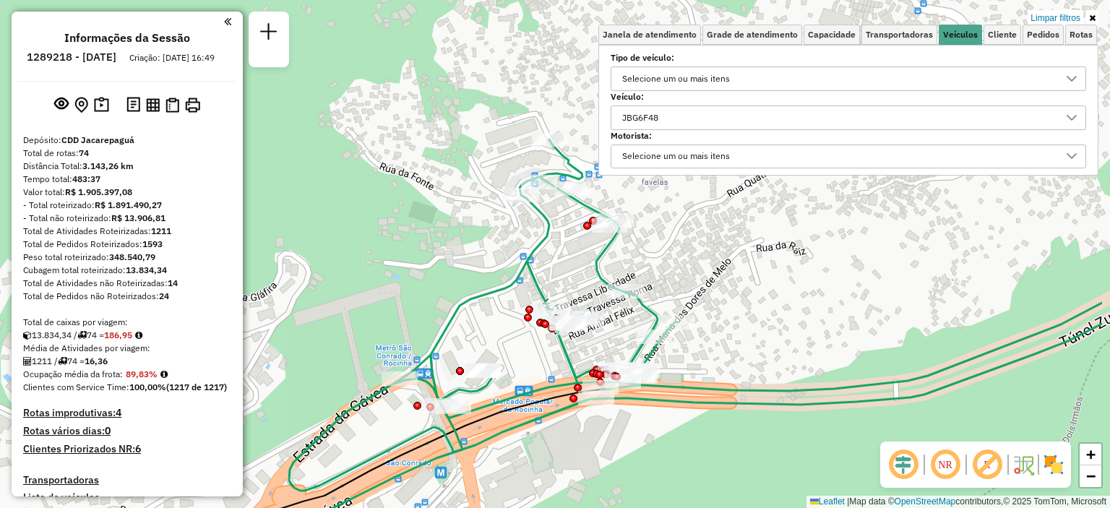
drag, startPoint x: 618, startPoint y: 240, endPoint x: 496, endPoint y: 334, distance: 154.6
click at [496, 334] on div "Limpar filtros Janela de atendimento Grade de atendimento Capacidade Transporta…" at bounding box center [555, 254] width 1110 height 508
